Goal: Task Accomplishment & Management: Use online tool/utility

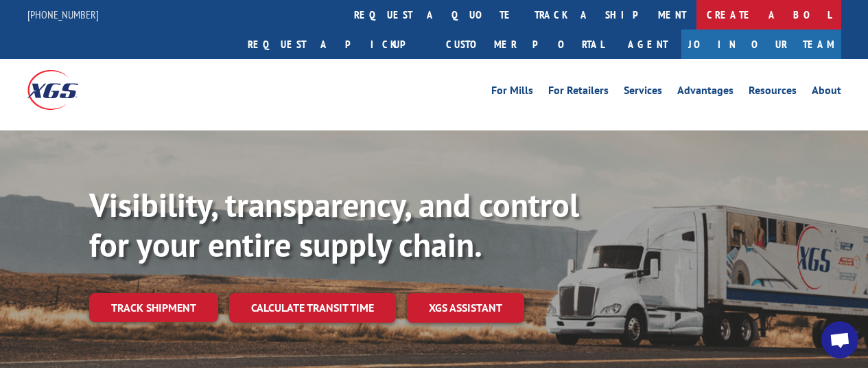
click at [696, 17] on link "Create a BOL" at bounding box center [768, 15] width 145 height 30
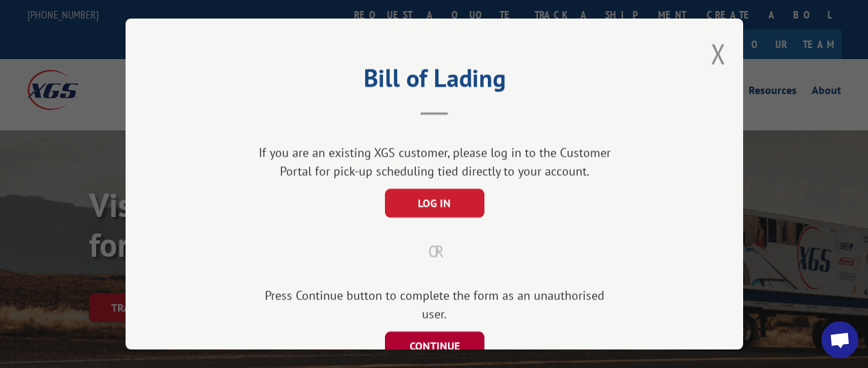
click at [447, 331] on button "CONTINUE" at bounding box center [433, 345] width 99 height 29
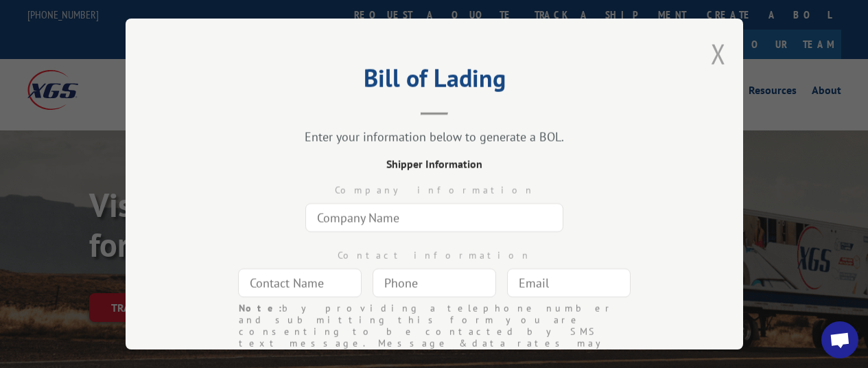
click at [716, 45] on button "Close modal" at bounding box center [718, 54] width 15 height 36
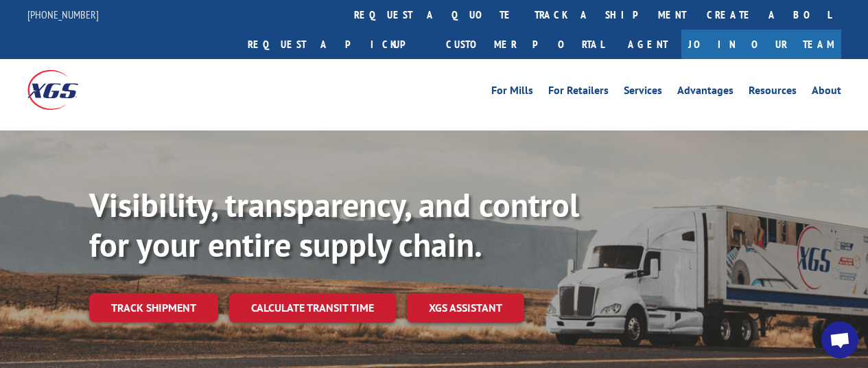
click at [696, 16] on link "Create a BOL" at bounding box center [768, 15] width 145 height 30
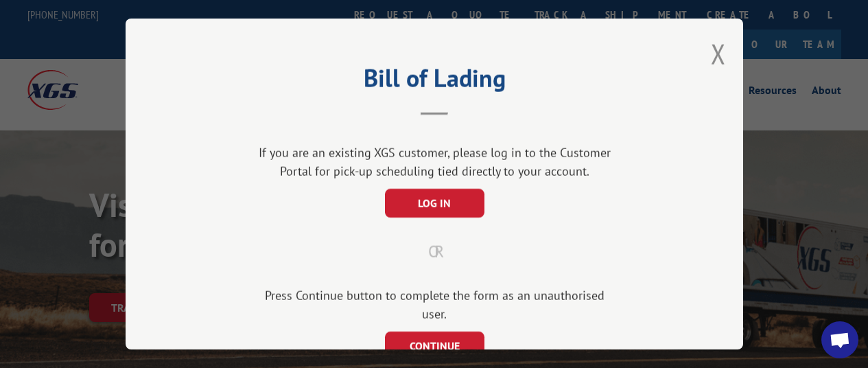
click at [721, 43] on div "Bill of Lading If you are an existing XGS customer, please log in to the Custom…" at bounding box center [435, 184] width 618 height 331
click at [716, 46] on button "Close modal" at bounding box center [718, 54] width 15 height 36
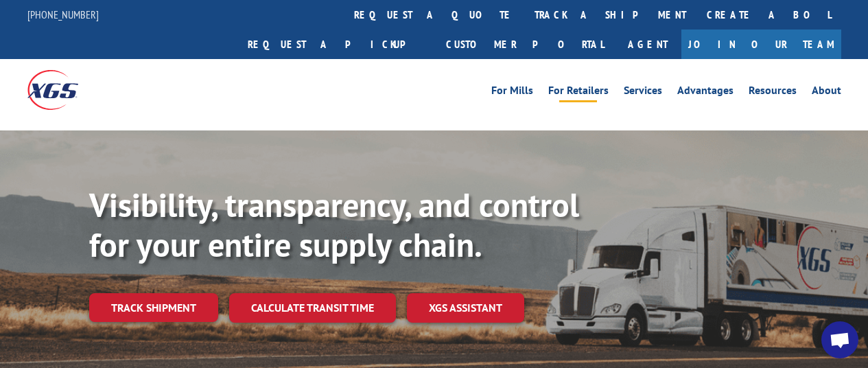
click at [577, 85] on link "For Retailers" at bounding box center [578, 92] width 60 height 15
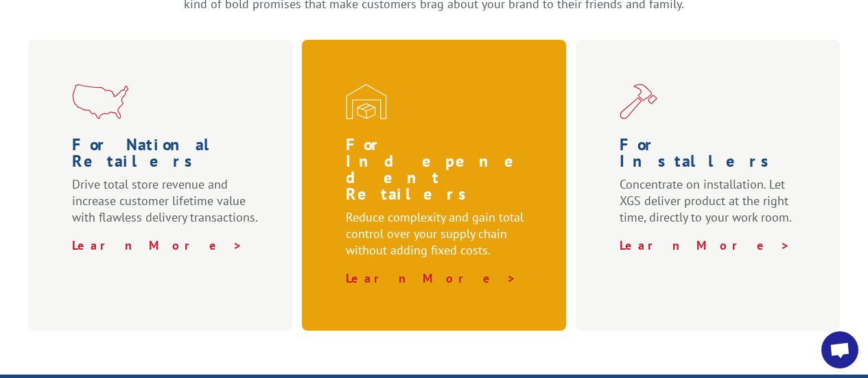
scroll to position [549, 0]
